Goal: Task Accomplishment & Management: Manage account settings

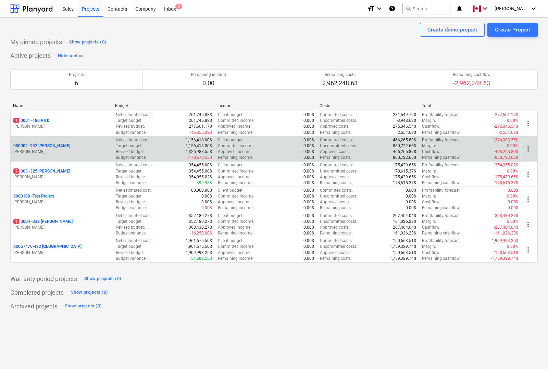
click at [42, 146] on p "000002 - 932 [PERSON_NAME]" at bounding box center [41, 146] width 57 height 6
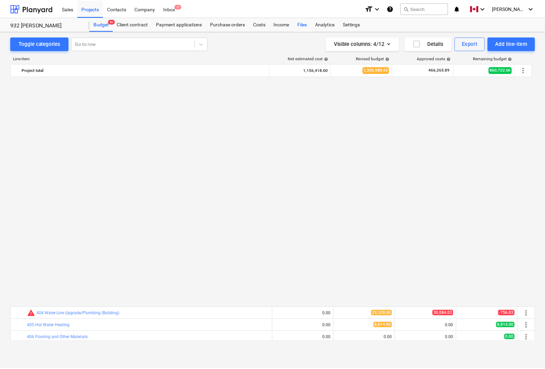
scroll to position [470, 0]
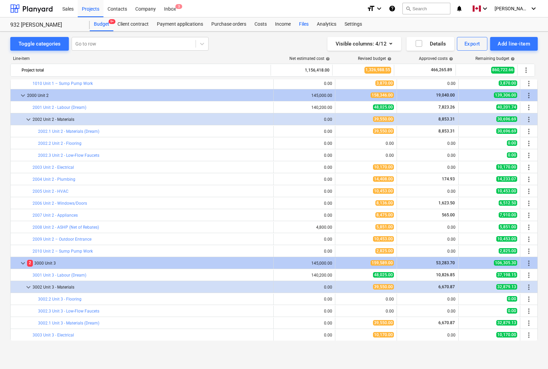
click at [305, 21] on div "Files" at bounding box center [304, 24] width 18 height 14
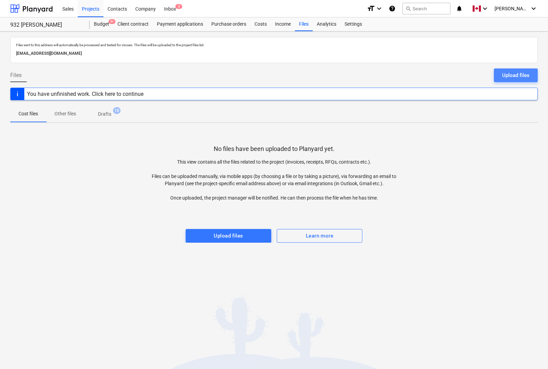
click at [513, 75] on div "Upload files" at bounding box center [515, 75] width 27 height 9
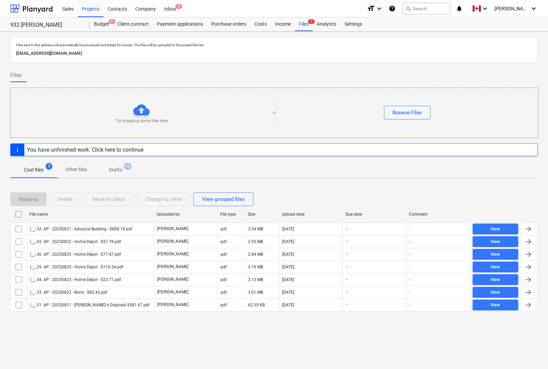
click at [116, 172] on p "Drafts" at bounding box center [115, 169] width 13 height 7
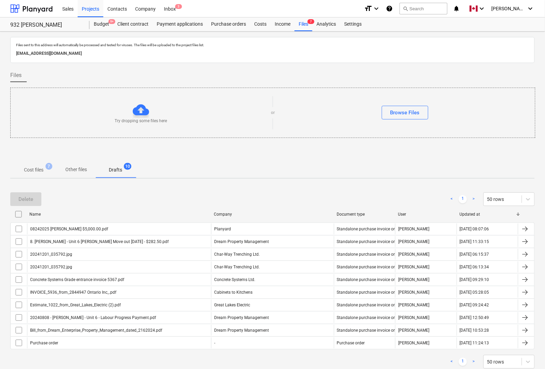
drag, startPoint x: 33, startPoint y: 172, endPoint x: 81, endPoint y: 175, distance: 48.4
click at [33, 172] on p "Cost files" at bounding box center [34, 169] width 20 height 7
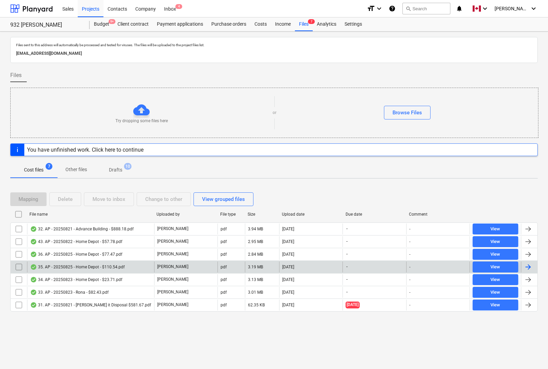
click at [532, 266] on div at bounding box center [529, 267] width 16 height 11
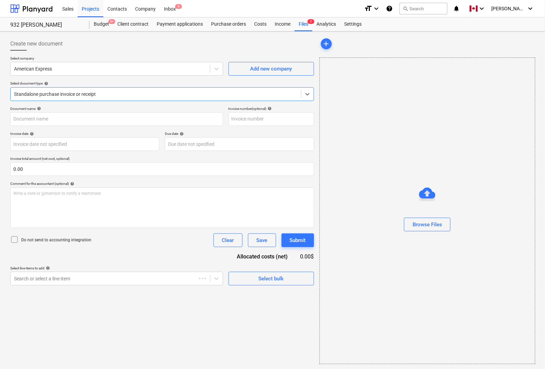
type input "35. AP - 20250825 - Home Depot - $110.54.pdf"
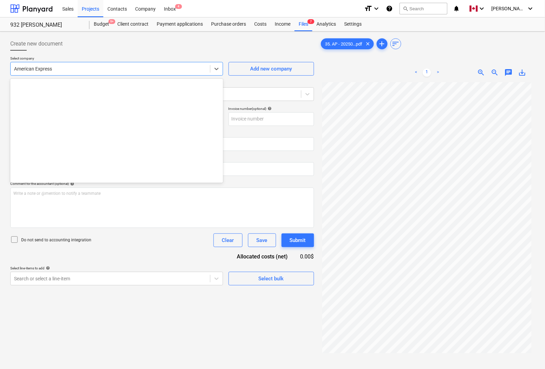
scroll to position [132, 0]
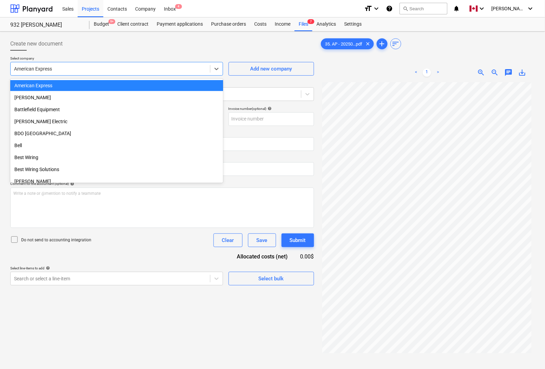
drag, startPoint x: 55, startPoint y: 67, endPoint x: 0, endPoint y: 67, distance: 54.8
click at [0, 67] on div "Create new document Select company option American Express selected, 12 of 183.…" at bounding box center [272, 234] width 545 height 406
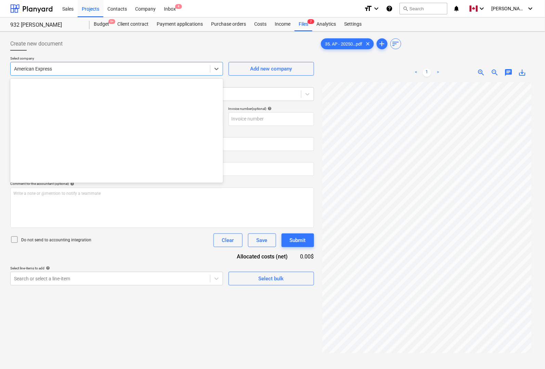
click at [23, 73] on div "American Express" at bounding box center [111, 69] width 200 height 10
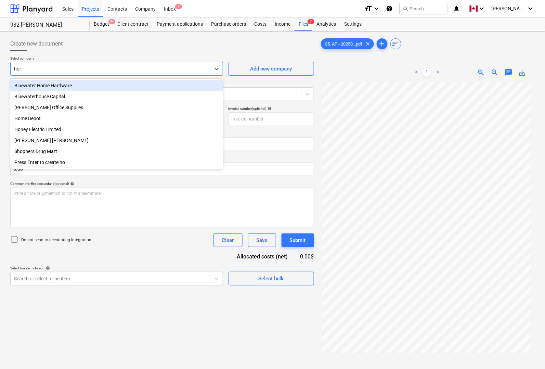
type input "home"
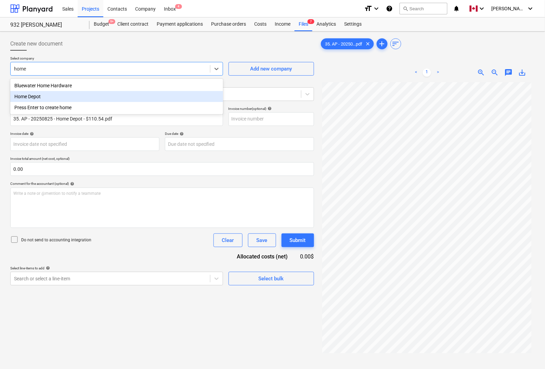
click at [30, 95] on div "Home Depot" at bounding box center [116, 96] width 213 height 11
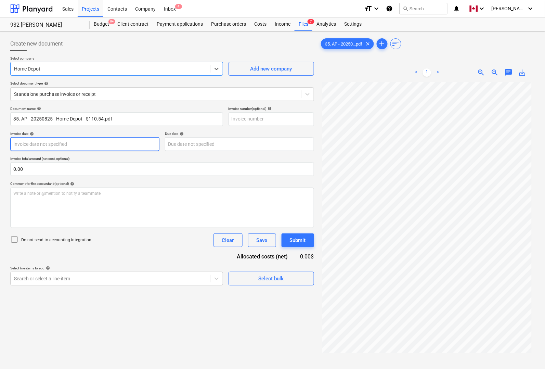
click at [74, 145] on body "Sales Projects Contacts Company Inbox 4 format_size keyboard_arrow_down help se…" at bounding box center [272, 184] width 545 height 369
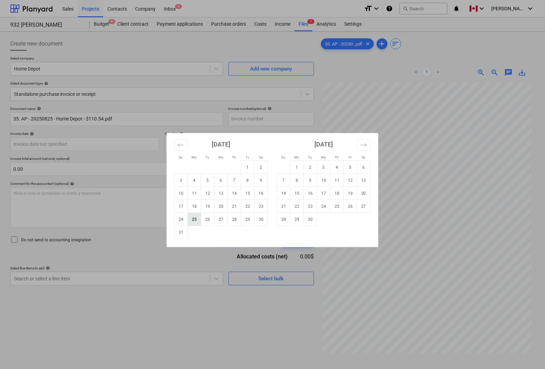
click at [196, 221] on td "25" at bounding box center [194, 219] width 13 height 13
type input "[DATE]"
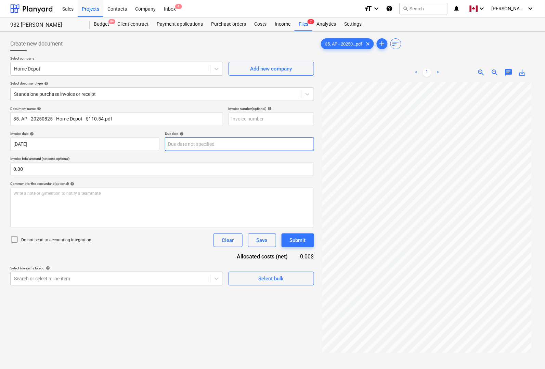
click at [199, 144] on body "Sales Projects Contacts Company Inbox 4 format_size keyboard_arrow_down help se…" at bounding box center [272, 184] width 545 height 369
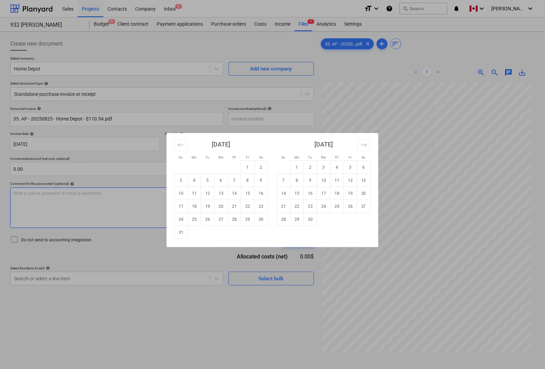
click at [196, 219] on td "25" at bounding box center [194, 219] width 13 height 13
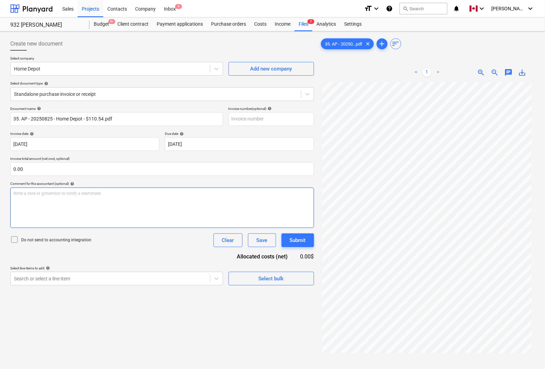
type input "[DATE]"
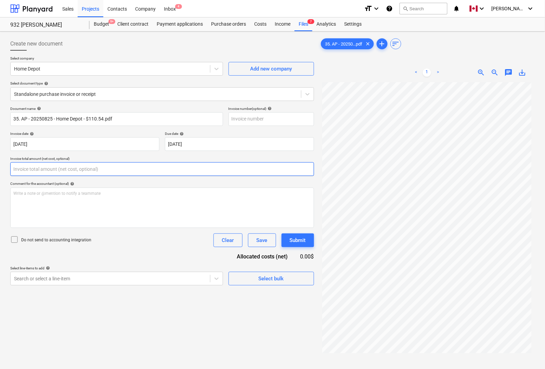
drag, startPoint x: 69, startPoint y: 171, endPoint x: 0, endPoint y: 171, distance: 68.8
click at [0, 171] on div "Create new document Select company Home Depot Add new company Select document t…" at bounding box center [272, 234] width 545 height 406
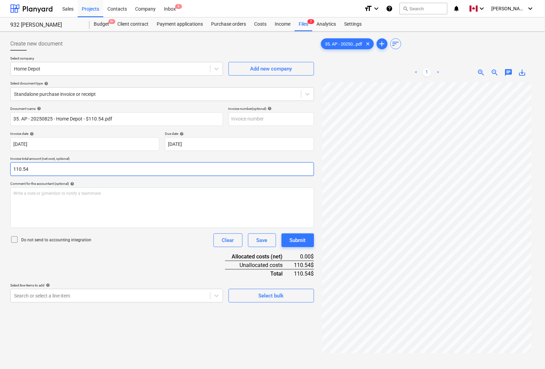
type input "110.54"
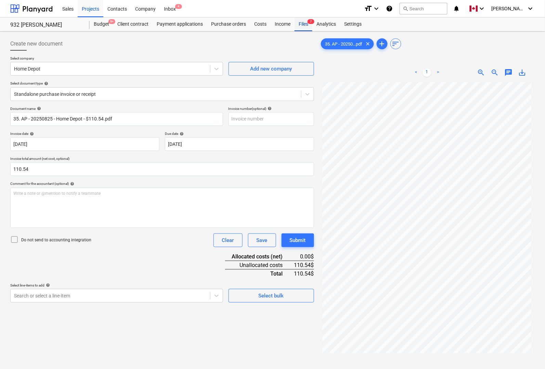
click at [304, 21] on div "Files 7" at bounding box center [304, 24] width 18 height 14
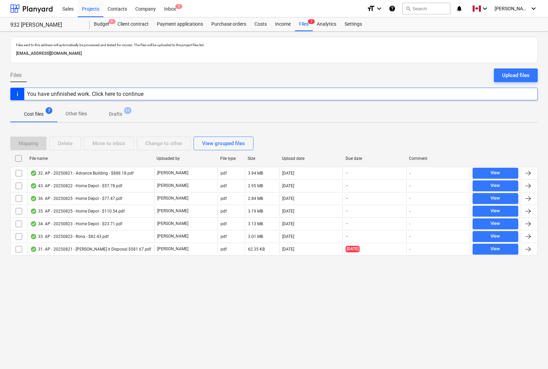
click at [18, 158] on input "checkbox" at bounding box center [18, 158] width 11 height 11
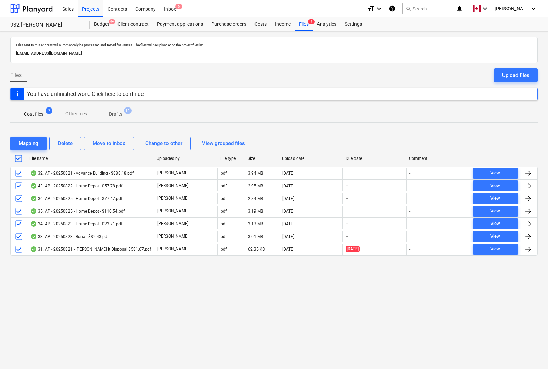
click at [16, 156] on input "checkbox" at bounding box center [18, 158] width 11 height 11
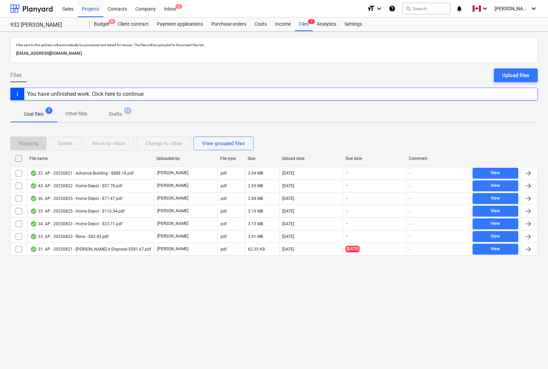
click at [110, 302] on div "Files sent to this address will automatically be processed and tested for virus…" at bounding box center [274, 200] width 548 height 338
click at [113, 112] on p "Drafts" at bounding box center [115, 114] width 13 height 7
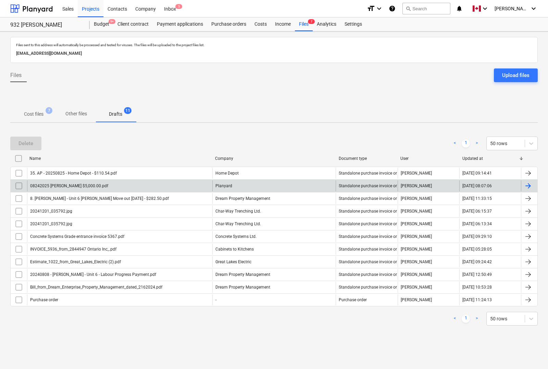
click at [530, 185] on div at bounding box center [528, 186] width 8 height 8
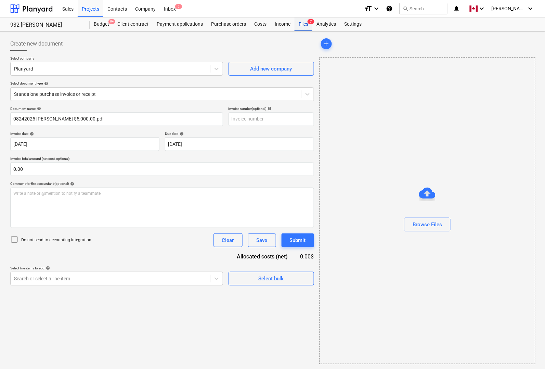
click at [301, 24] on div "Files 7" at bounding box center [304, 24] width 18 height 14
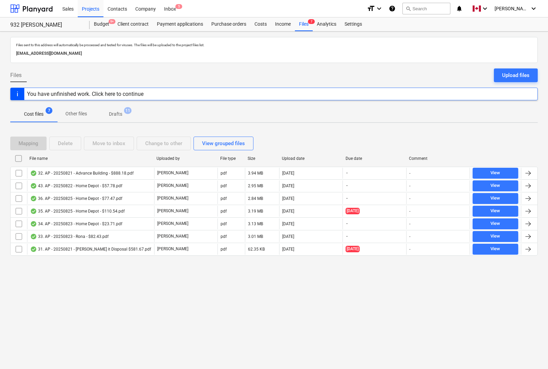
click at [199, 93] on div "You have unfinished work. Click here to continue" at bounding box center [273, 94] width 527 height 13
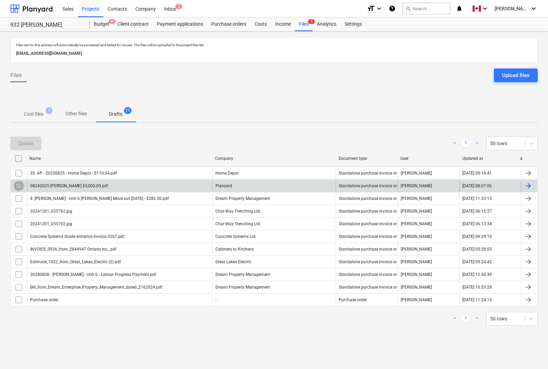
click at [18, 187] on input "checkbox" at bounding box center [18, 185] width 11 height 11
click at [26, 144] on div "Delete" at bounding box center [25, 143] width 15 height 9
